Goal: Check status: Check status

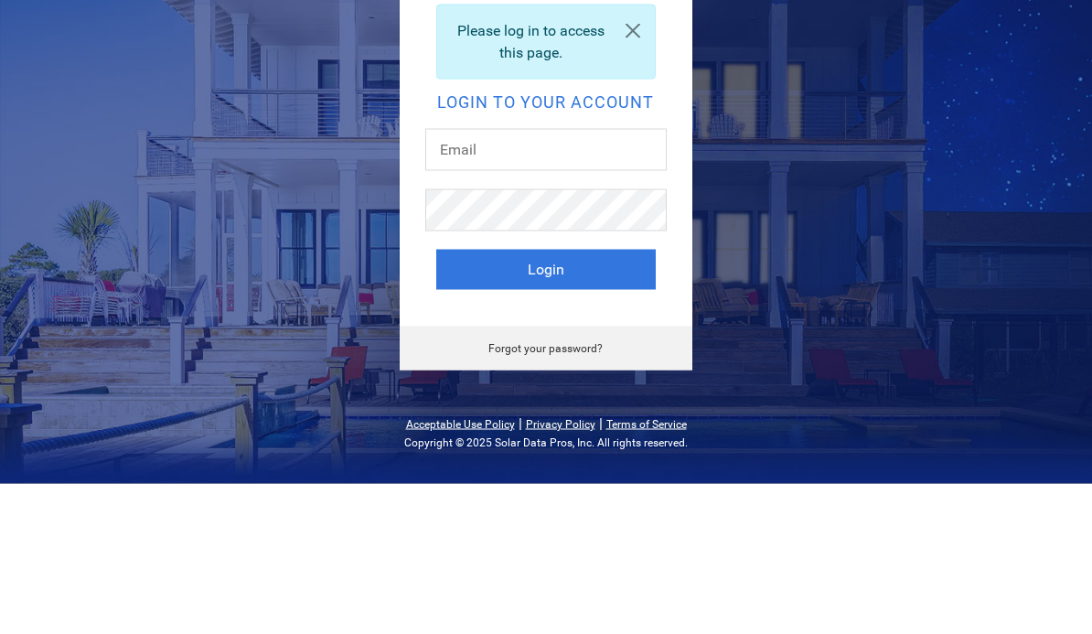
scroll to position [151, 0]
type input "[PERSON_NAME][EMAIL_ADDRESS][DOMAIN_NAME]"
click at [545, 400] on button "Login" at bounding box center [545, 420] width 219 height 40
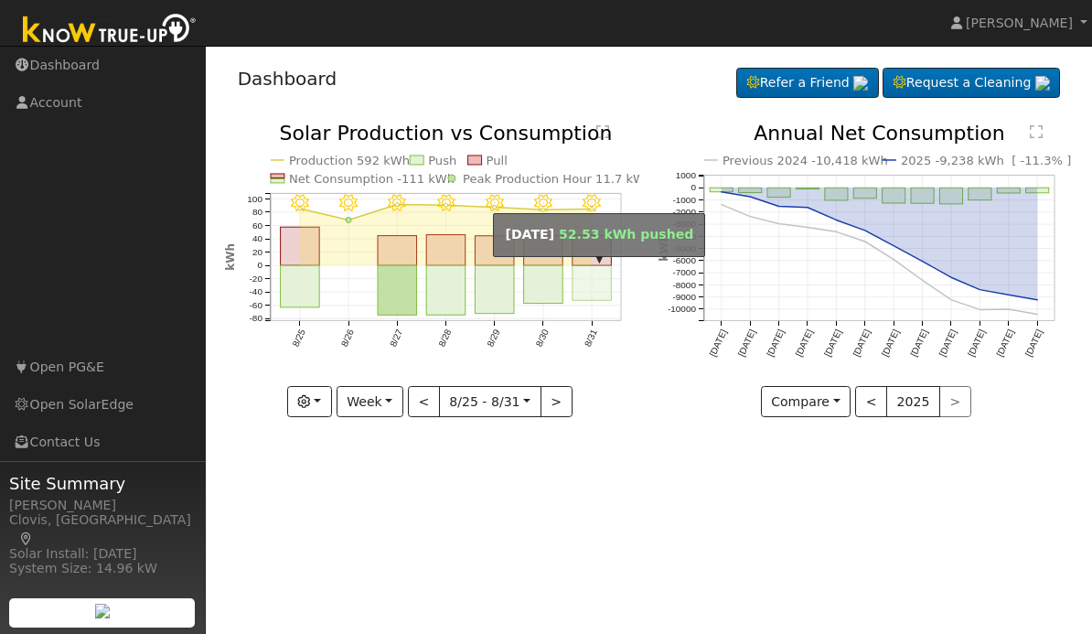
click at [595, 273] on rect "onclick=""" at bounding box center [592, 282] width 39 height 35
type input "[DATE]"
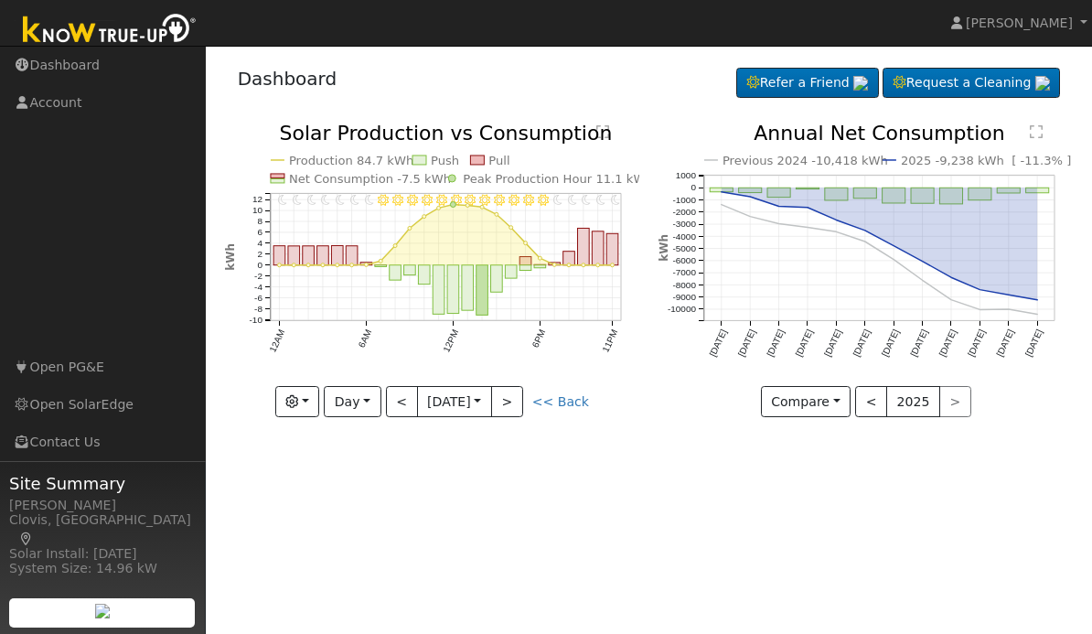
click at [377, 394] on button "Day" at bounding box center [352, 401] width 57 height 31
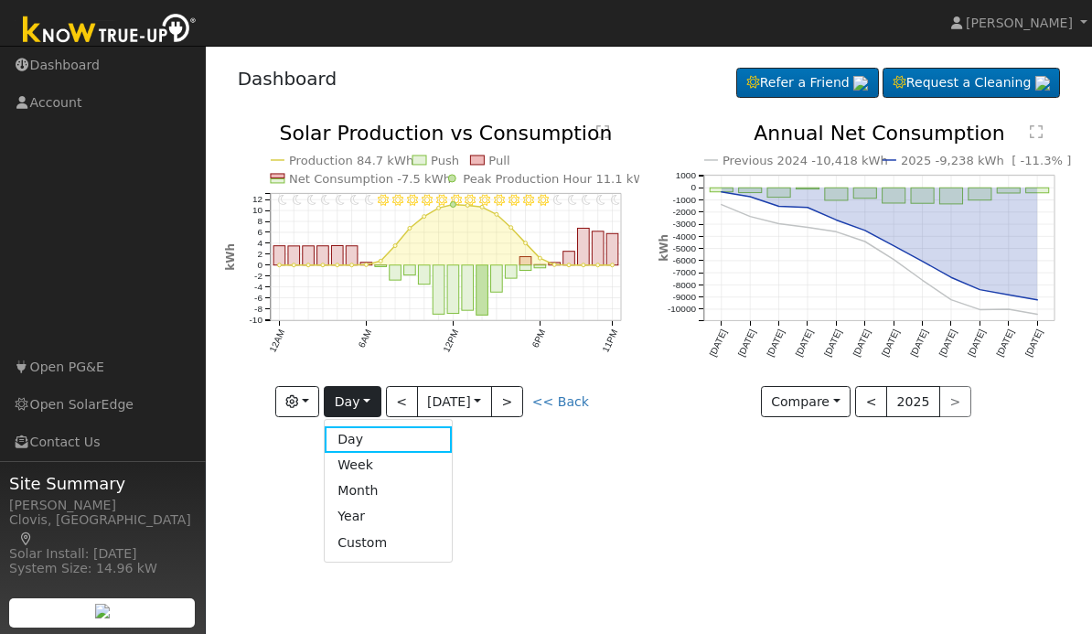
click at [318, 390] on button "button" at bounding box center [297, 401] width 45 height 31
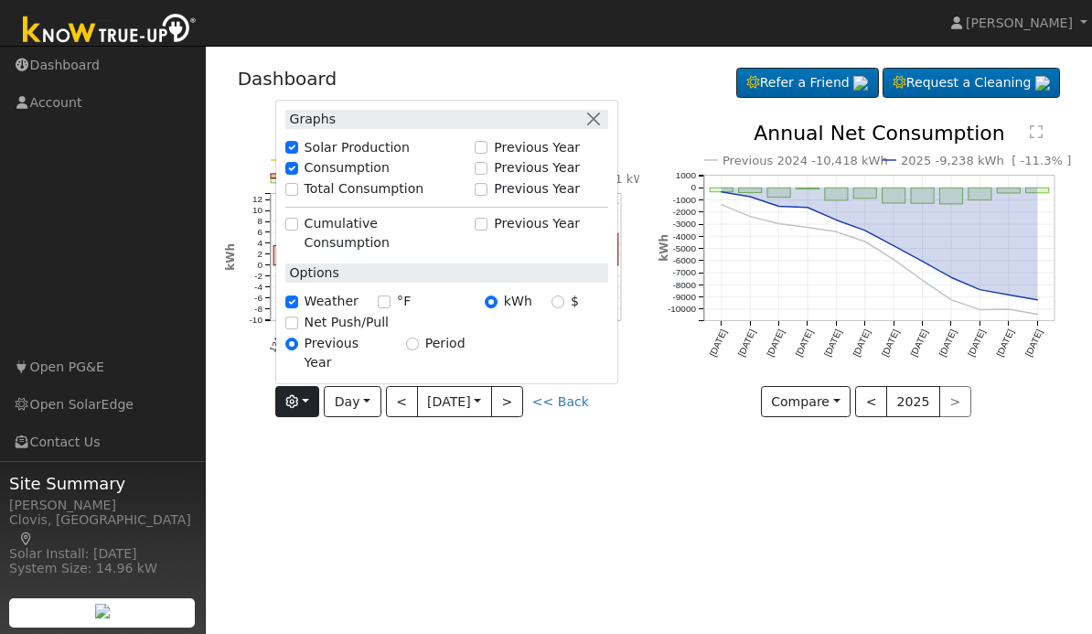
click at [348, 332] on label "Net Push/Pull" at bounding box center [347, 322] width 84 height 19
click at [298, 329] on input "Net Push/Pull" at bounding box center [291, 322] width 13 height 13
checkbox input "true"
click at [461, 481] on div "User Profile First name Last name Email Email Notifications No Emails No Emails…" at bounding box center [649, 340] width 886 height 588
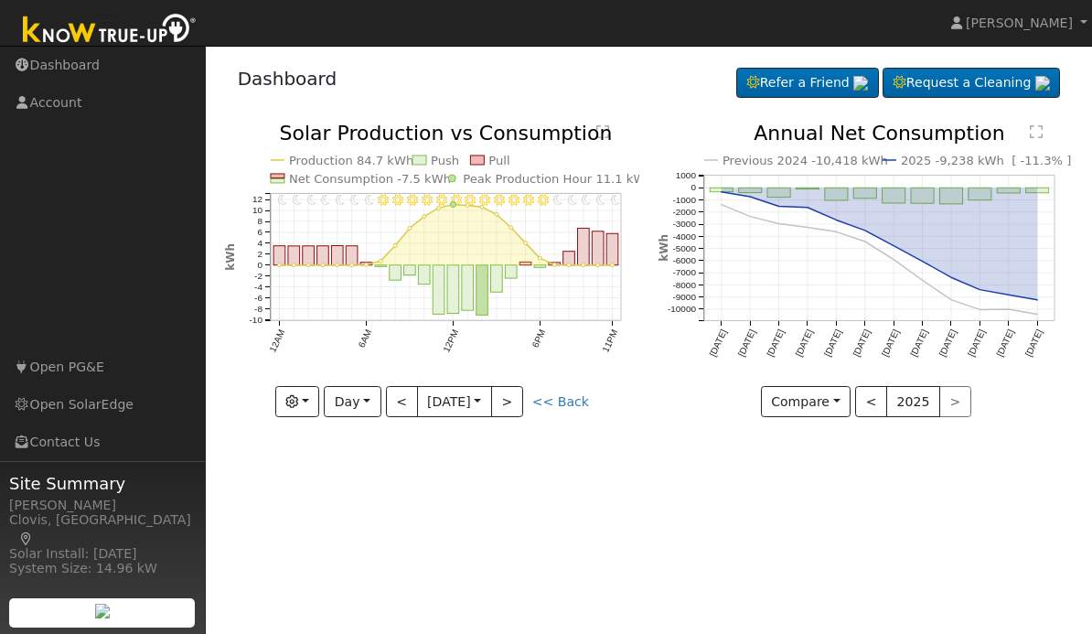
click at [370, 401] on button "Day" at bounding box center [352, 401] width 57 height 31
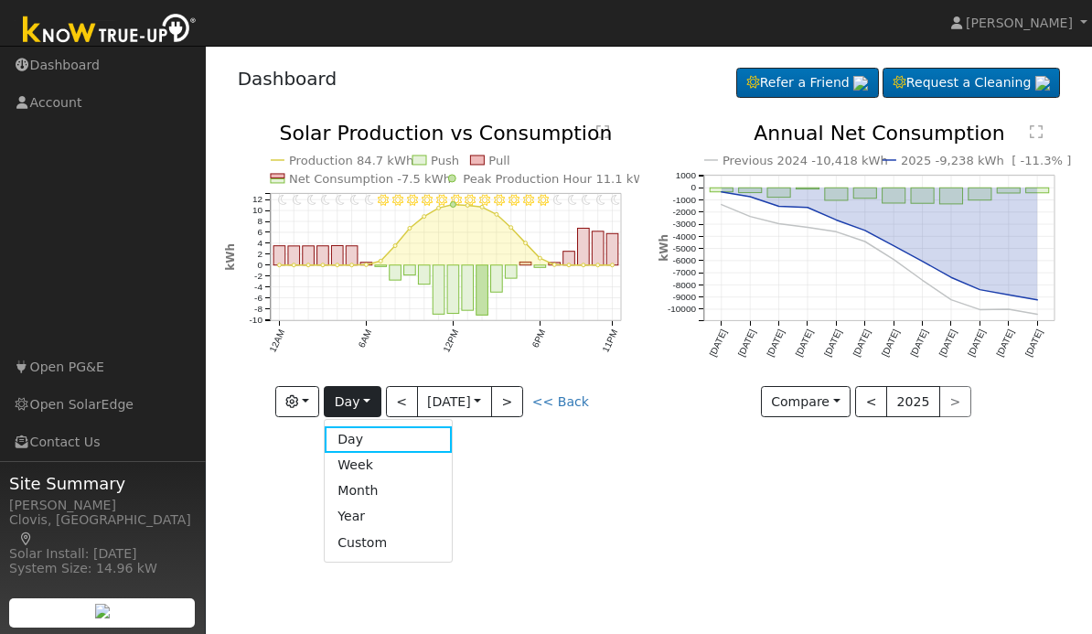
click at [388, 458] on link "Week" at bounding box center [388, 466] width 127 height 26
type input "[DATE]"
